Goal: Task Accomplishment & Management: Use online tool/utility

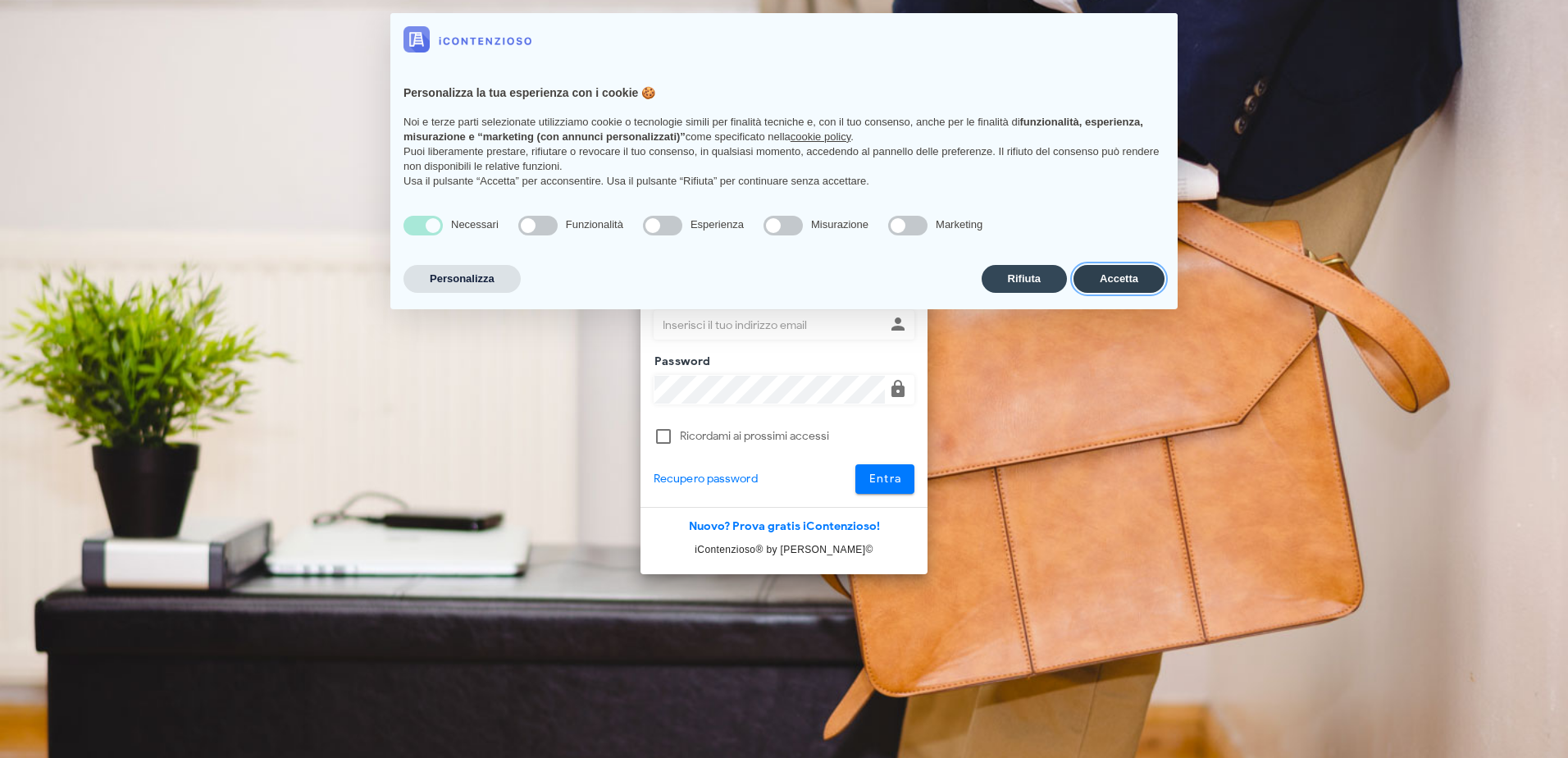
click at [1104, 280] on button "Accetta" at bounding box center [1118, 279] width 91 height 27
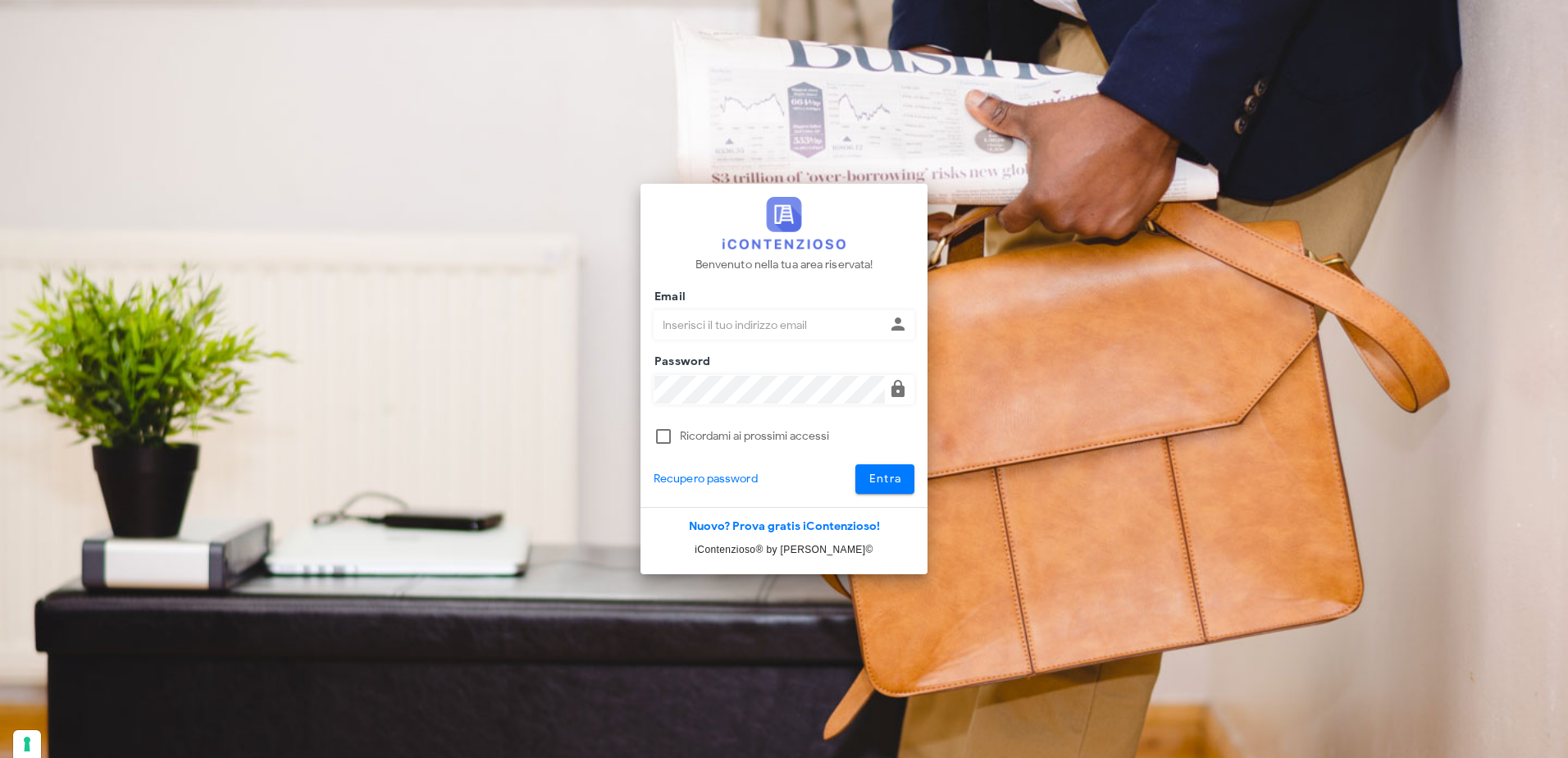
click at [846, 328] on input "Email" at bounding box center [769, 324] width 230 height 27
type input "[EMAIL_ADDRESS][DOMAIN_NAME]"
click at [855, 464] on button "Entra" at bounding box center [884, 478] width 60 height 29
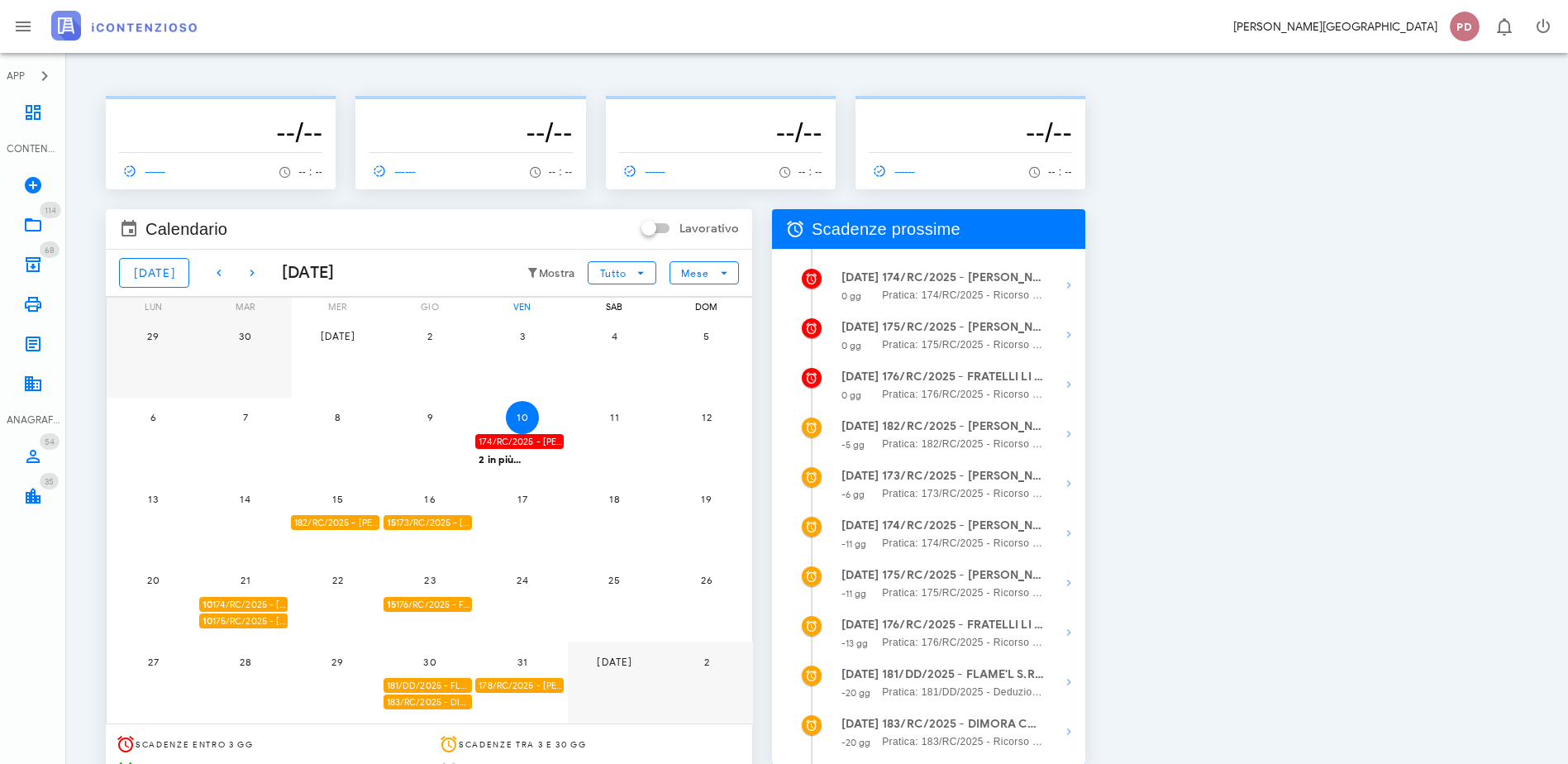
click at [569, 461] on div "2 in più..." at bounding box center [522, 458] width 93 height 15
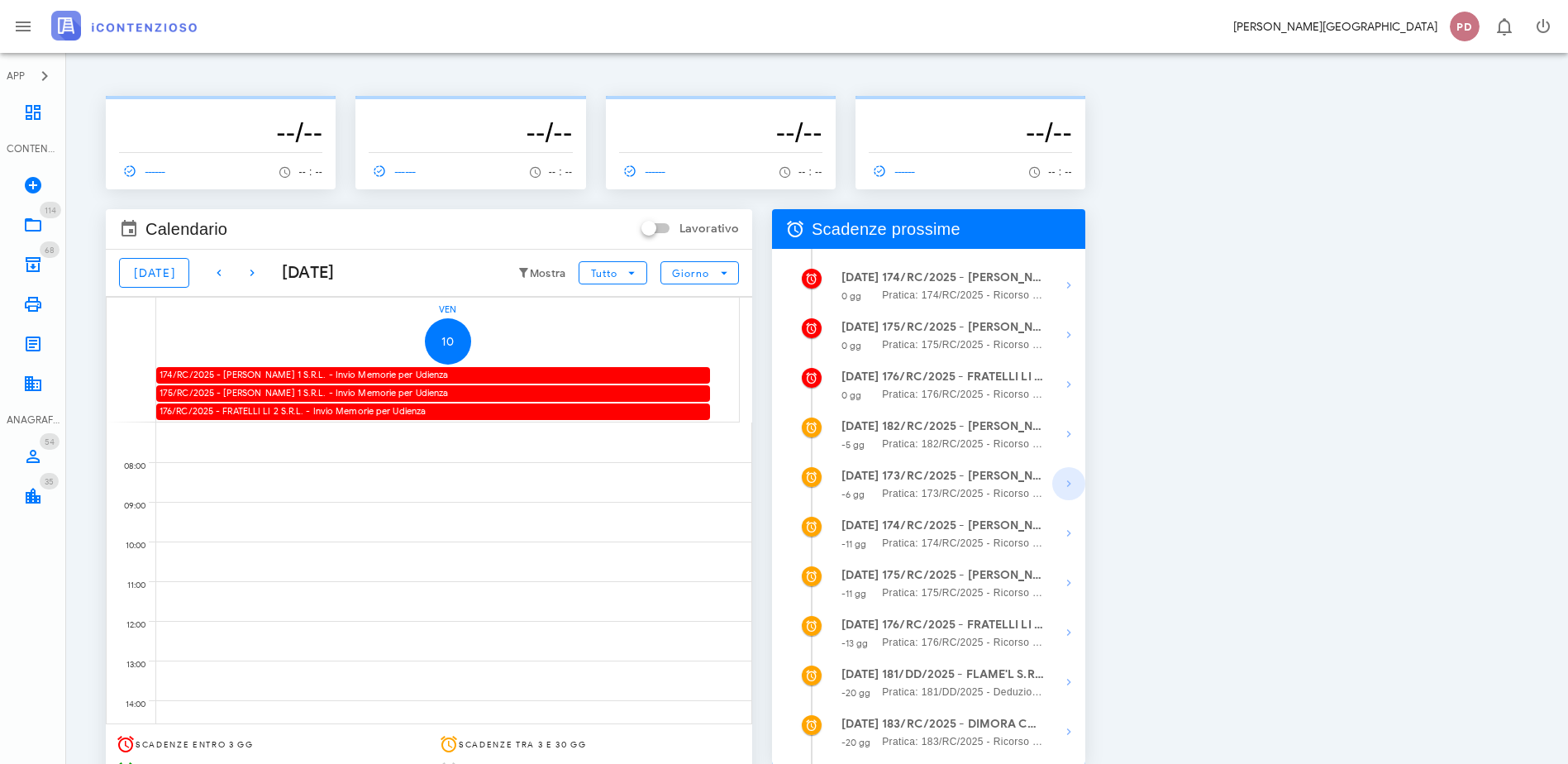
click at [1086, 483] on span "button" at bounding box center [1069, 483] width 33 height 19
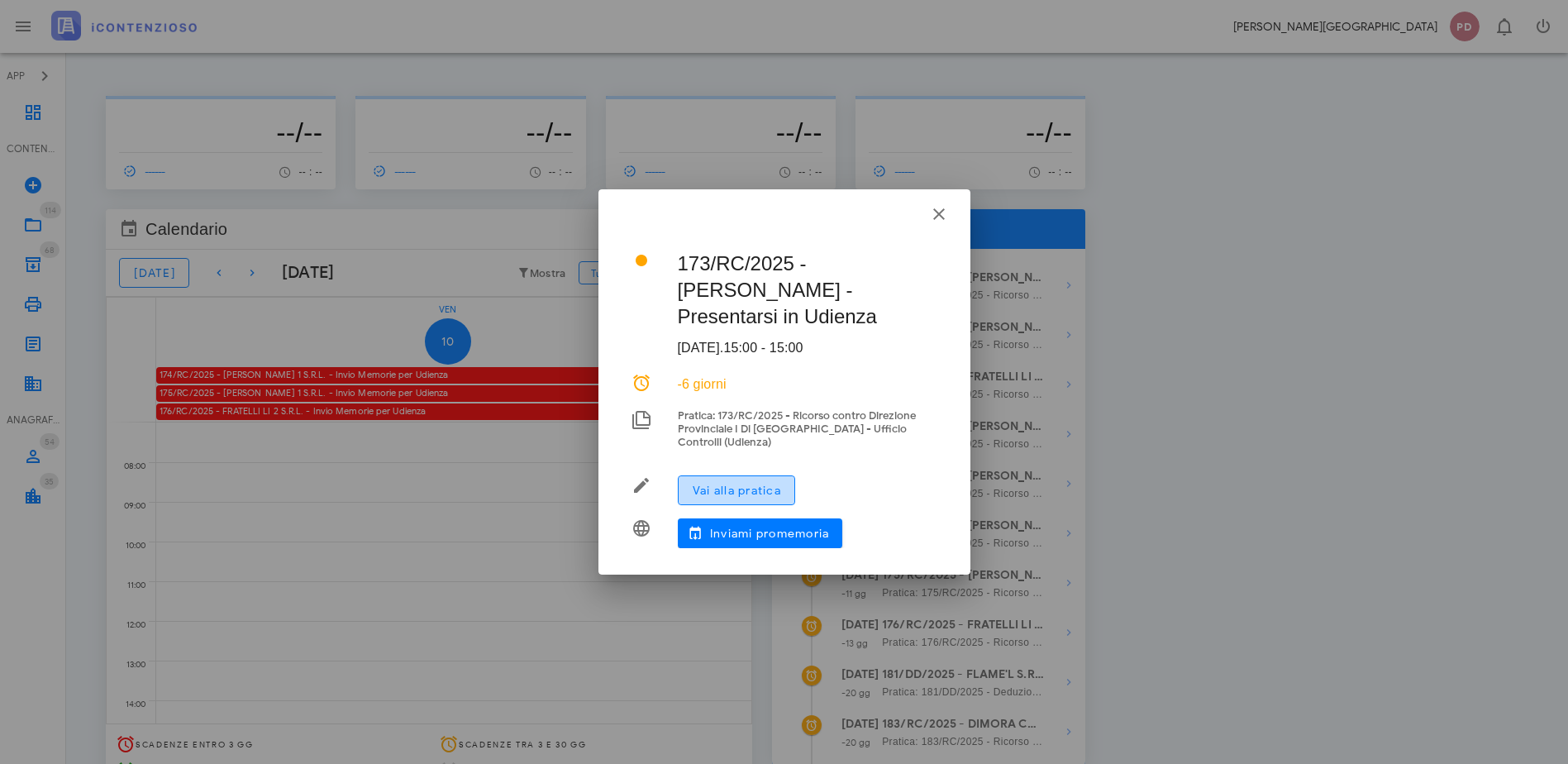
click at [717, 490] on span "Vai alla pratica" at bounding box center [736, 490] width 90 height 14
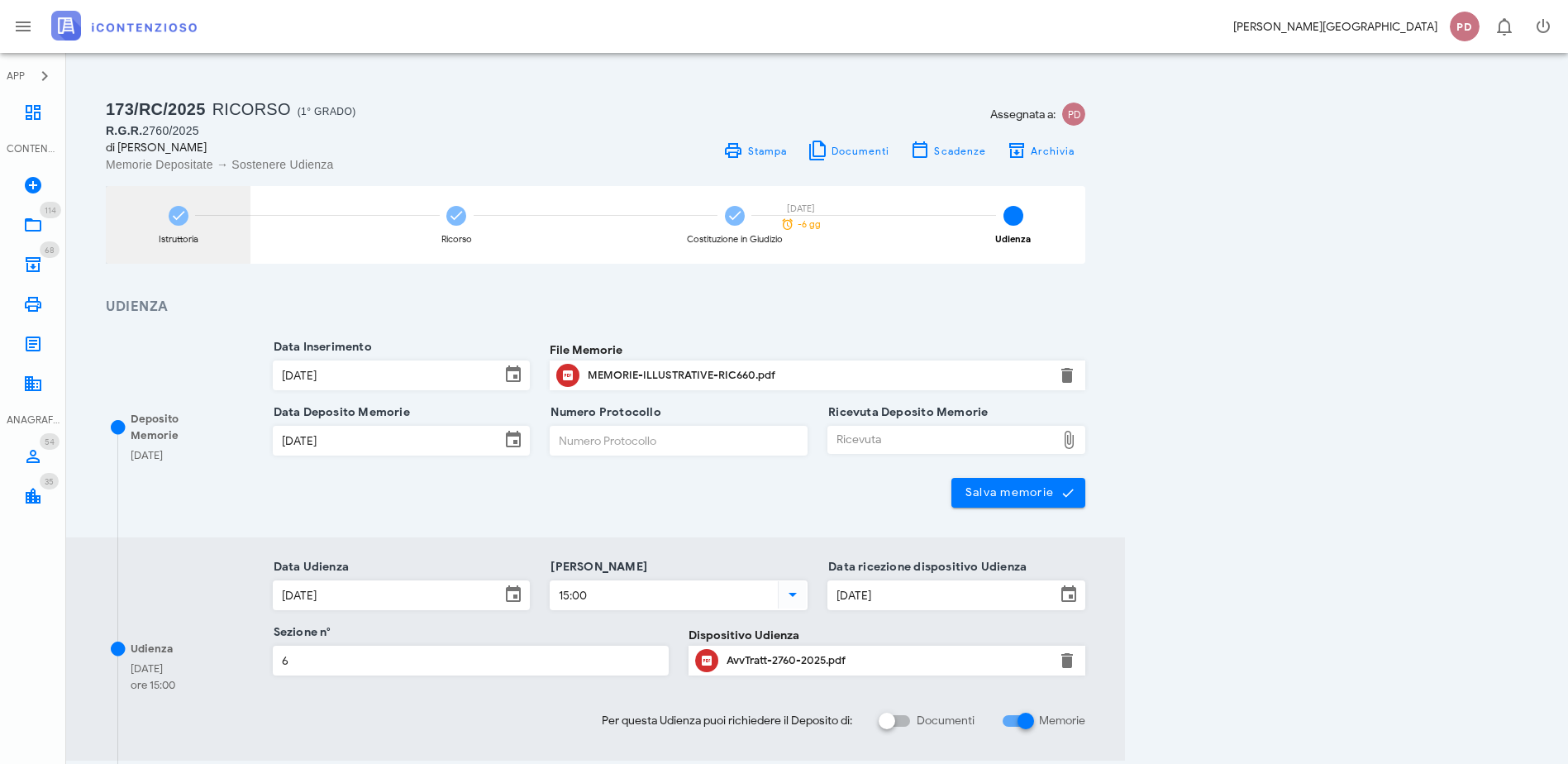
click at [195, 200] on div "Istruttoria" at bounding box center [178, 224] width 145 height 78
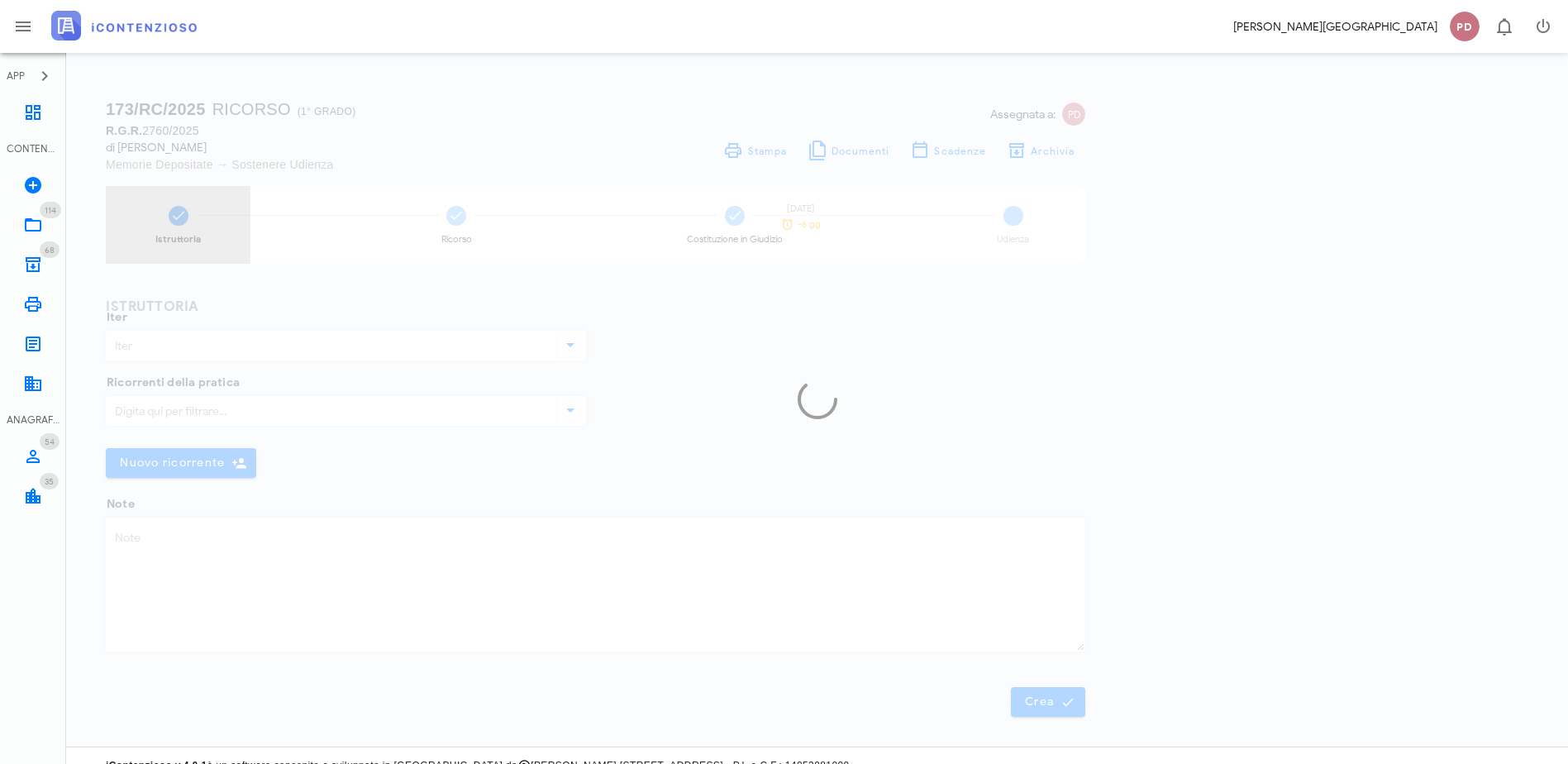
type input "Ricorso"
type textarea "PROTOCOLLO 660"
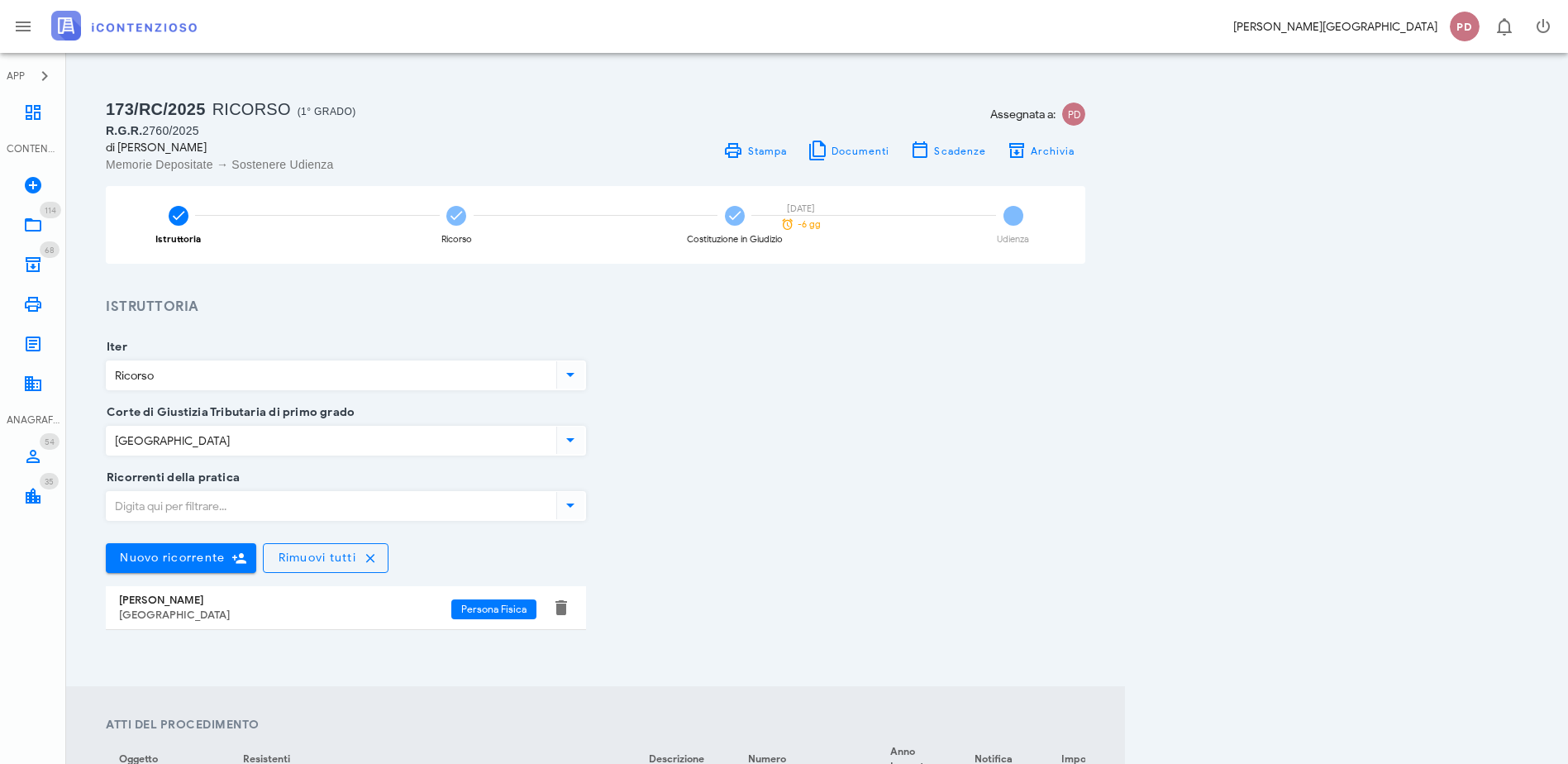
click at [164, 36] on img at bounding box center [123, 26] width 145 height 30
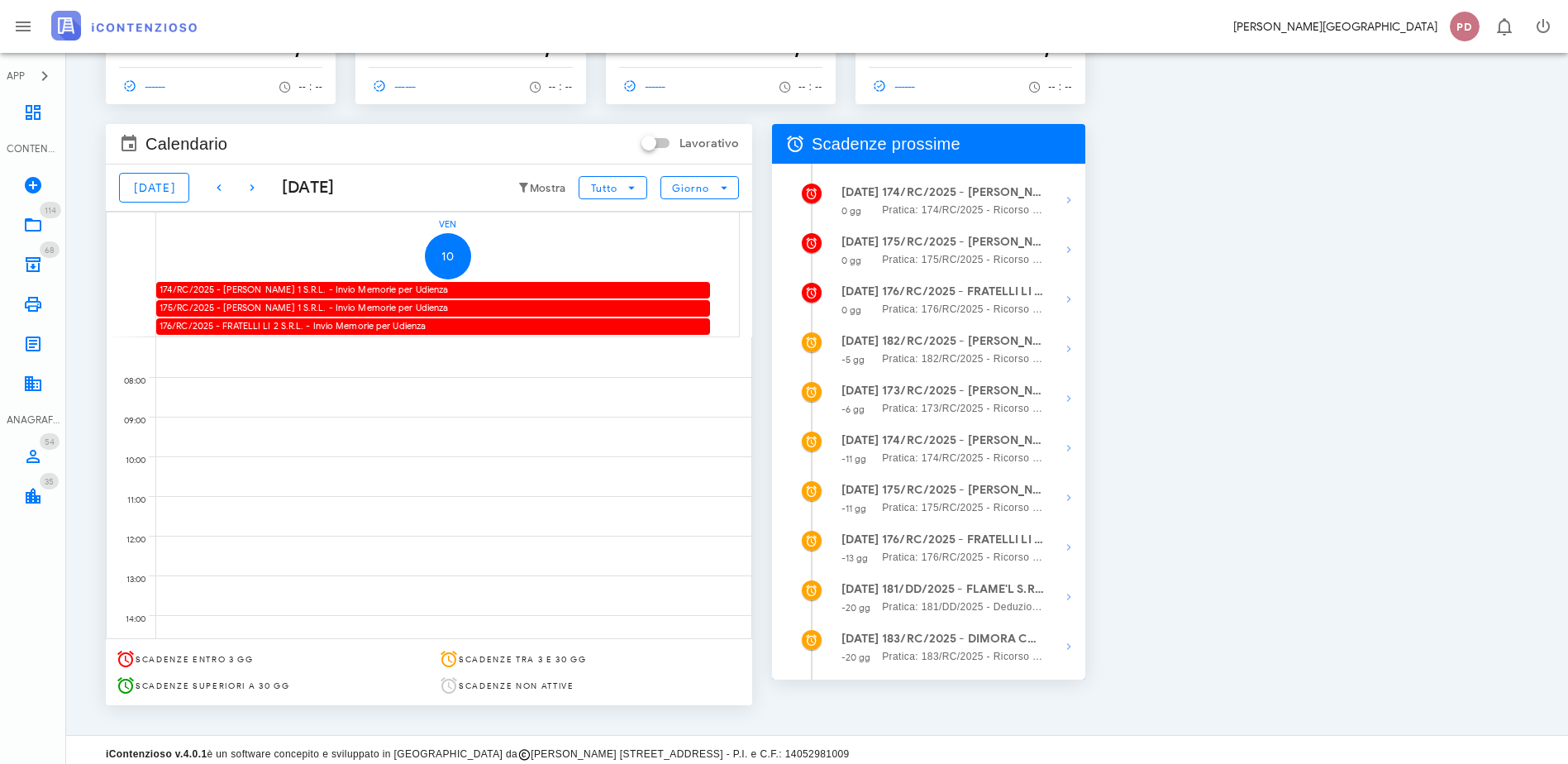
scroll to position [88, 0]
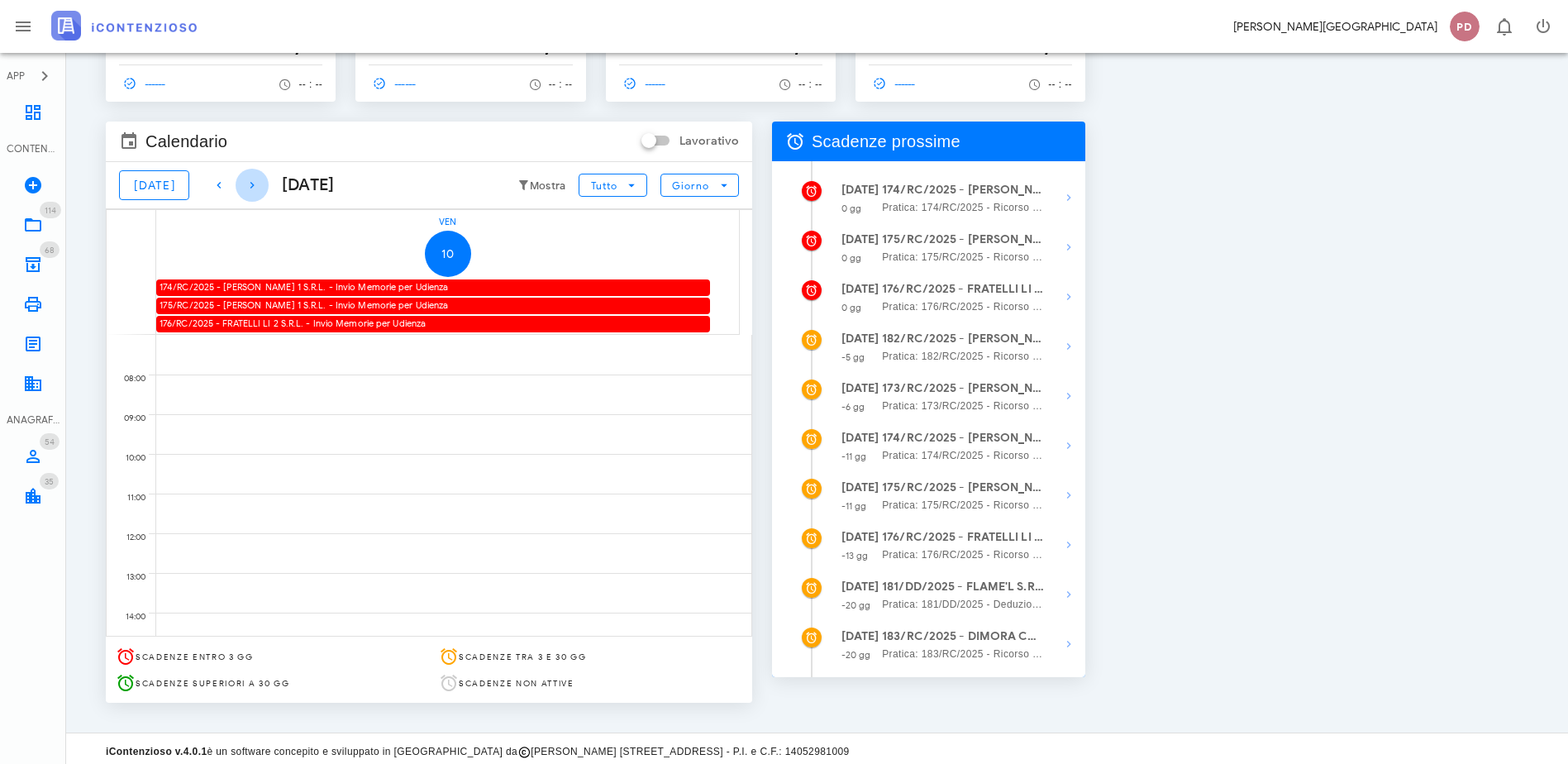
click at [247, 185] on icon "button" at bounding box center [251, 185] width 19 height 19
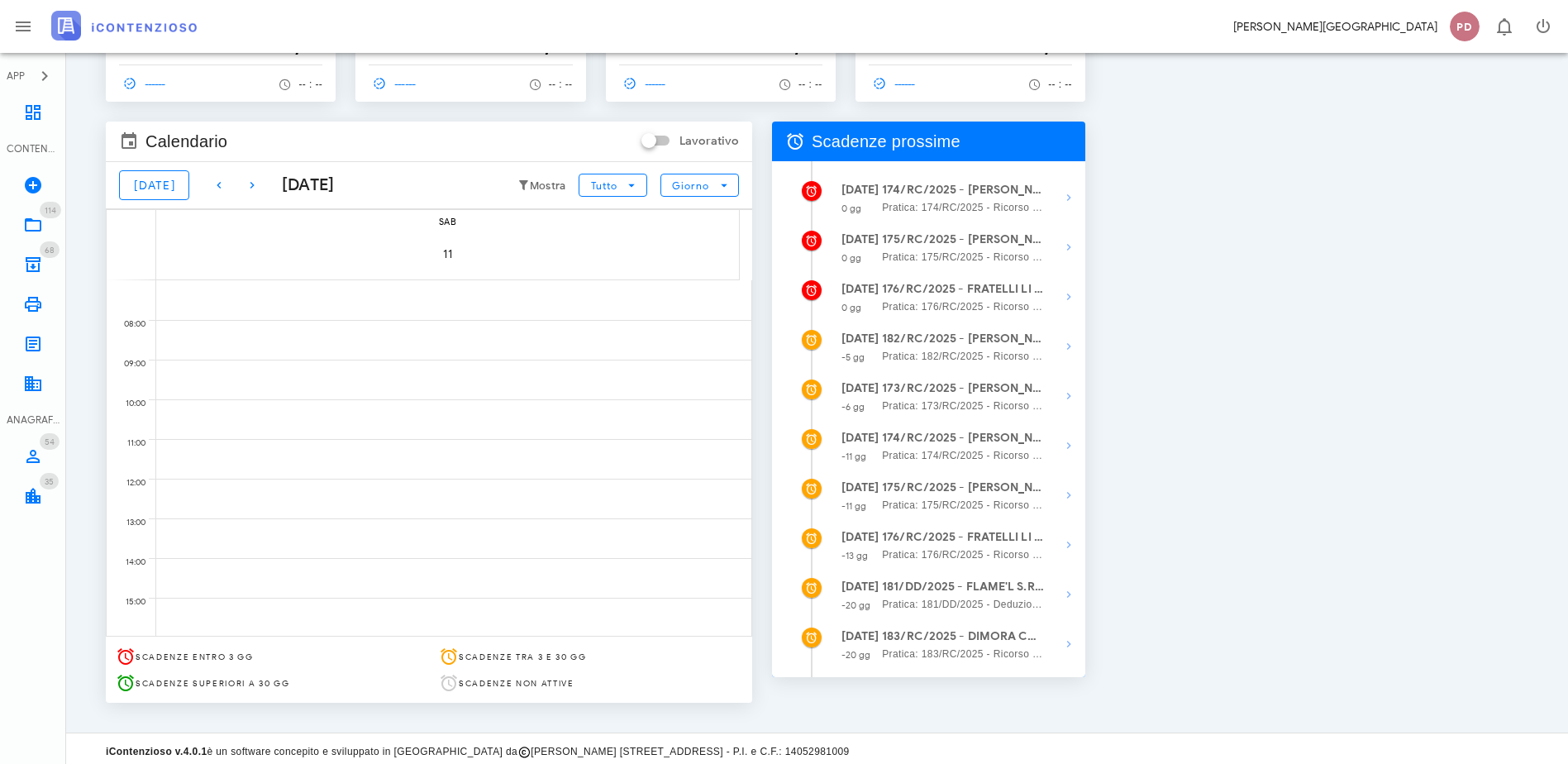
click at [752, 200] on div "Oggi 11 ottobre 2025 Mostra Tutto Giorno" at bounding box center [430, 185] width 647 height 46
click at [739, 193] on button "Giorno" at bounding box center [699, 185] width 79 height 23
click at [991, 273] on div "Mese" at bounding box center [995, 286] width 78 height 33
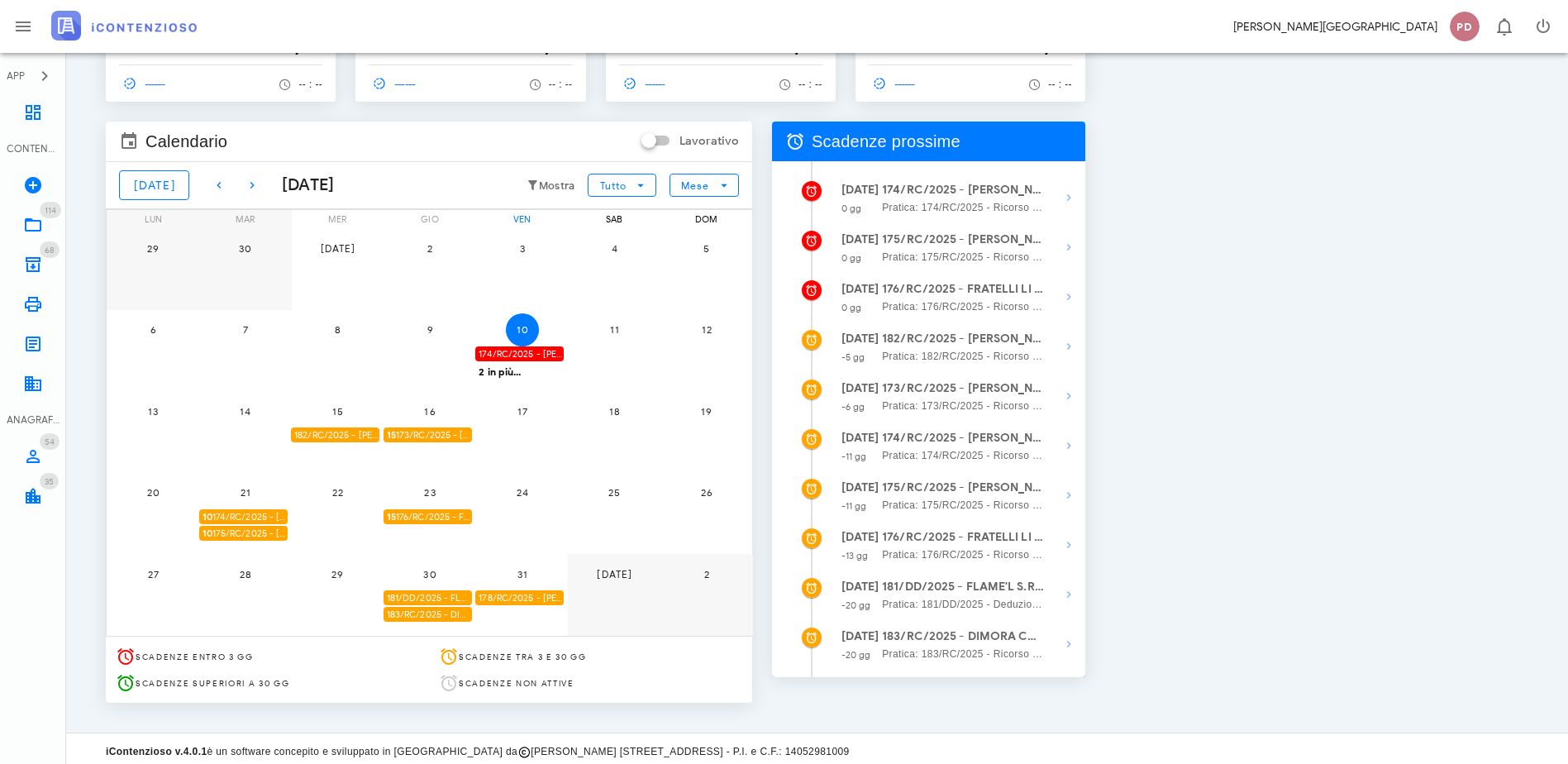
click at [564, 600] on div "178/RC/2025 - TIZIANA CARLA OLGA ELLI - Invio Memorie per Udienza" at bounding box center [520, 598] width 89 height 16
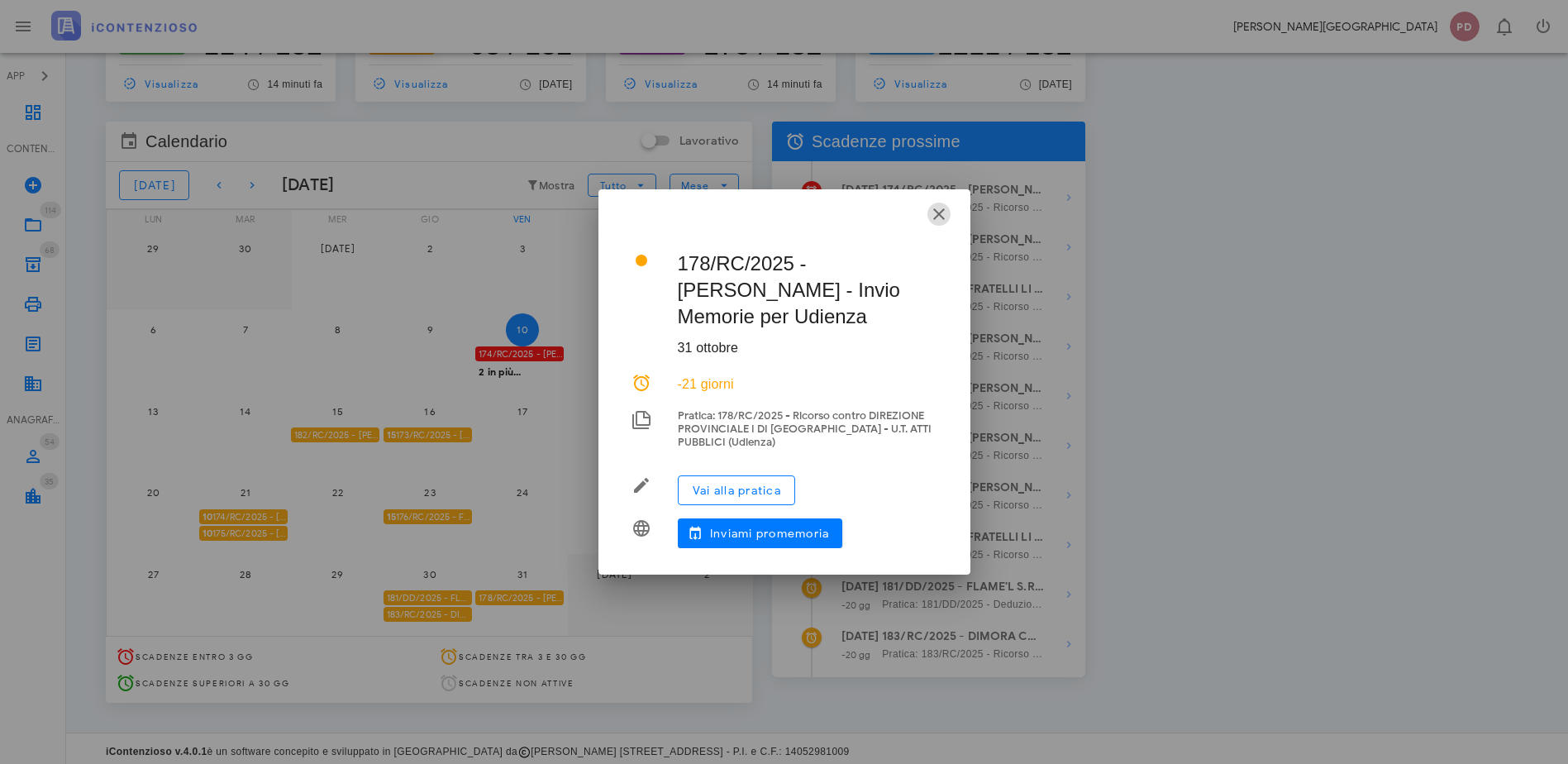
click at [939, 219] on icon "button" at bounding box center [939, 213] width 19 height 19
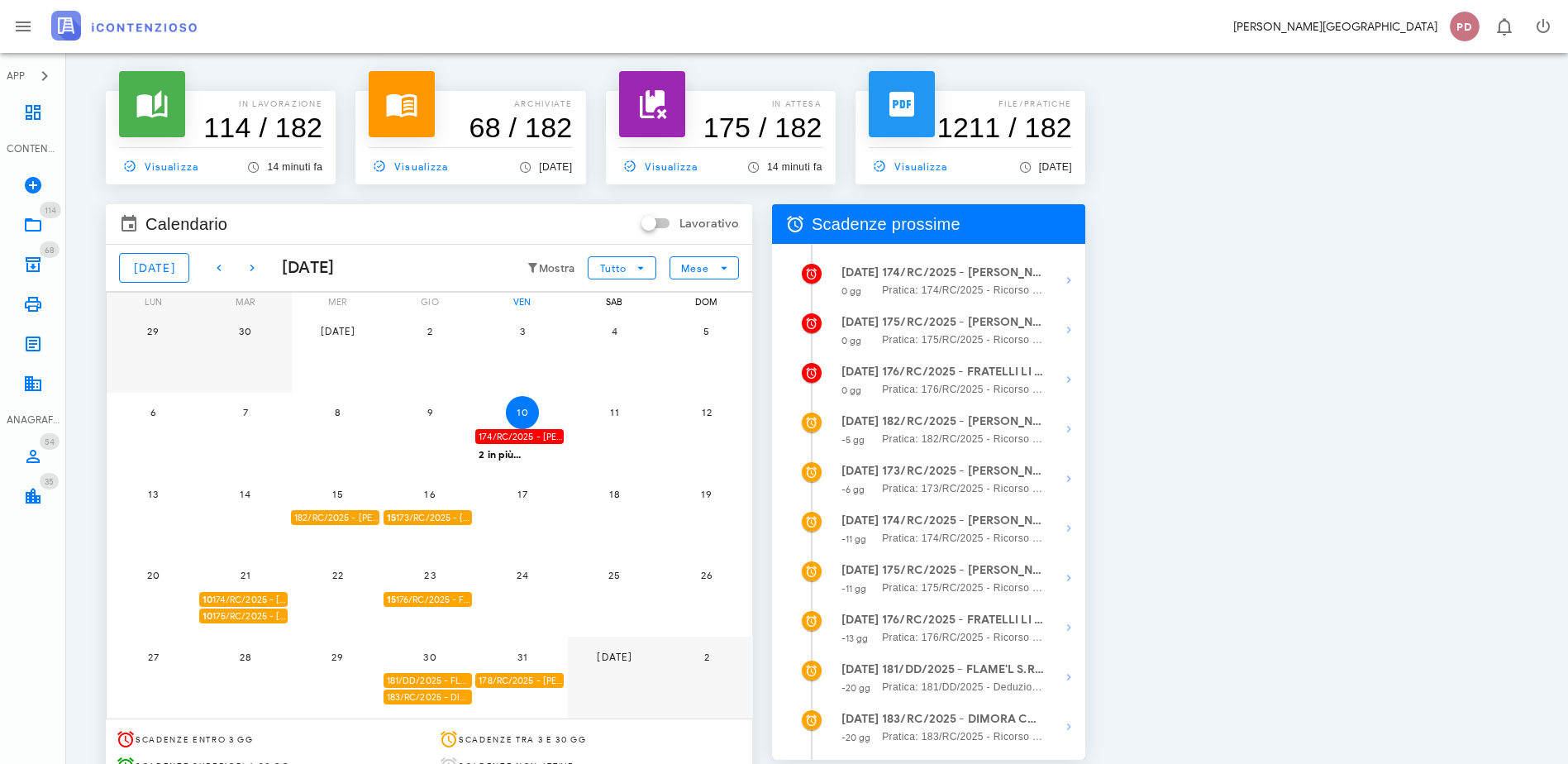
scroll to position [0, 0]
